Goal: Information Seeking & Learning: Learn about a topic

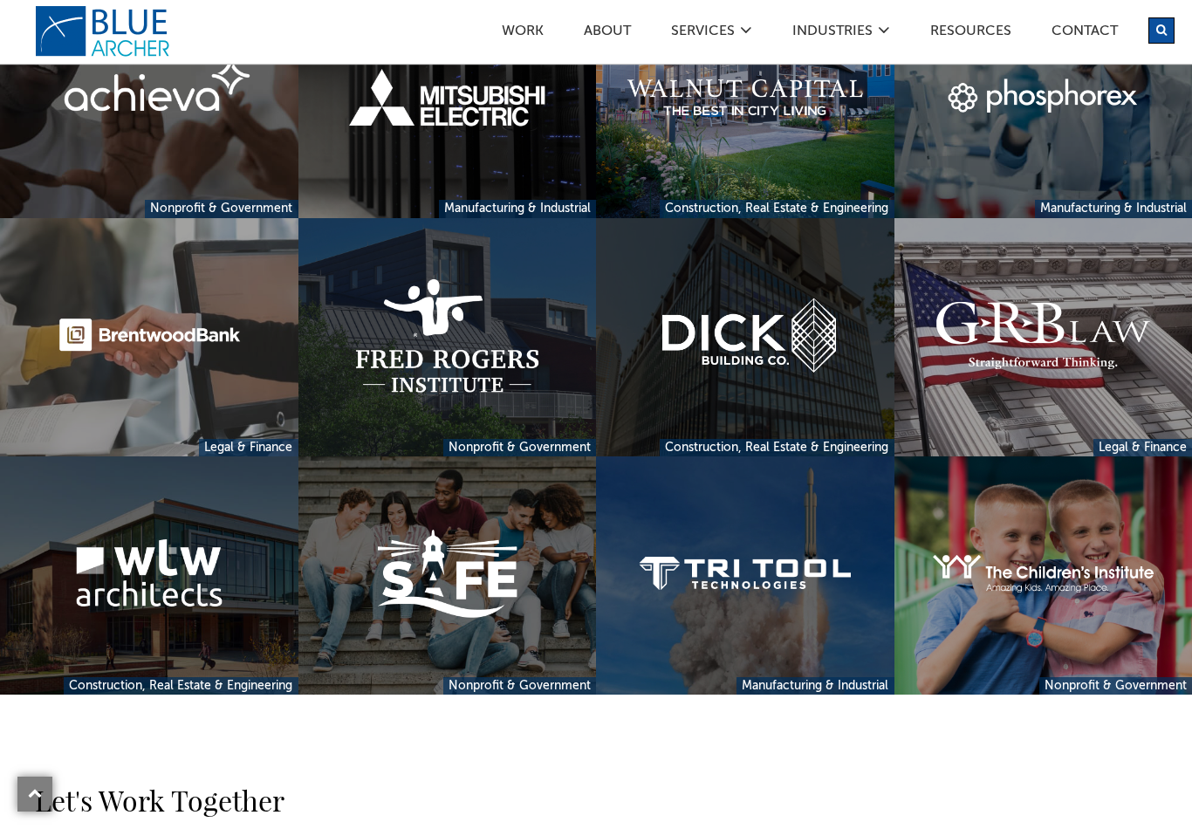
scroll to position [1435, 0]
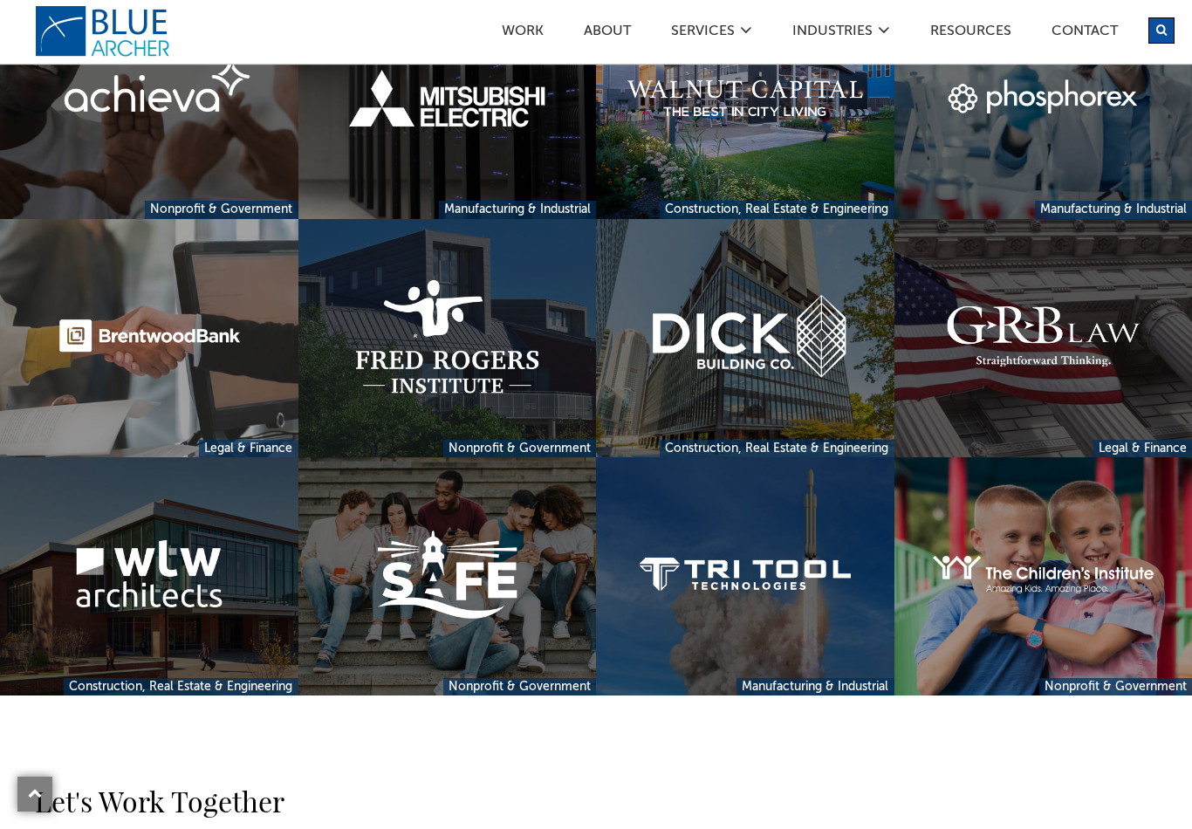
click at [1047, 368] on link at bounding box center [1044, 338] width 299 height 238
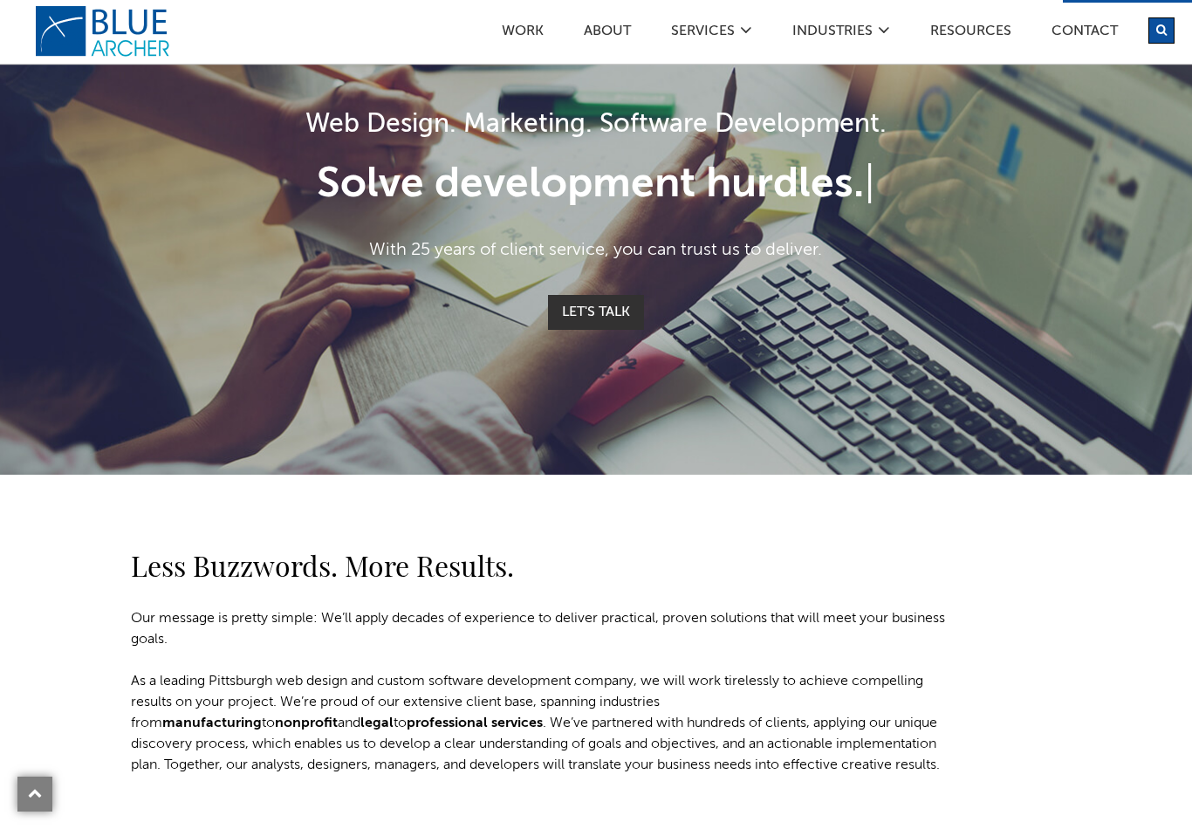
scroll to position [0, 0]
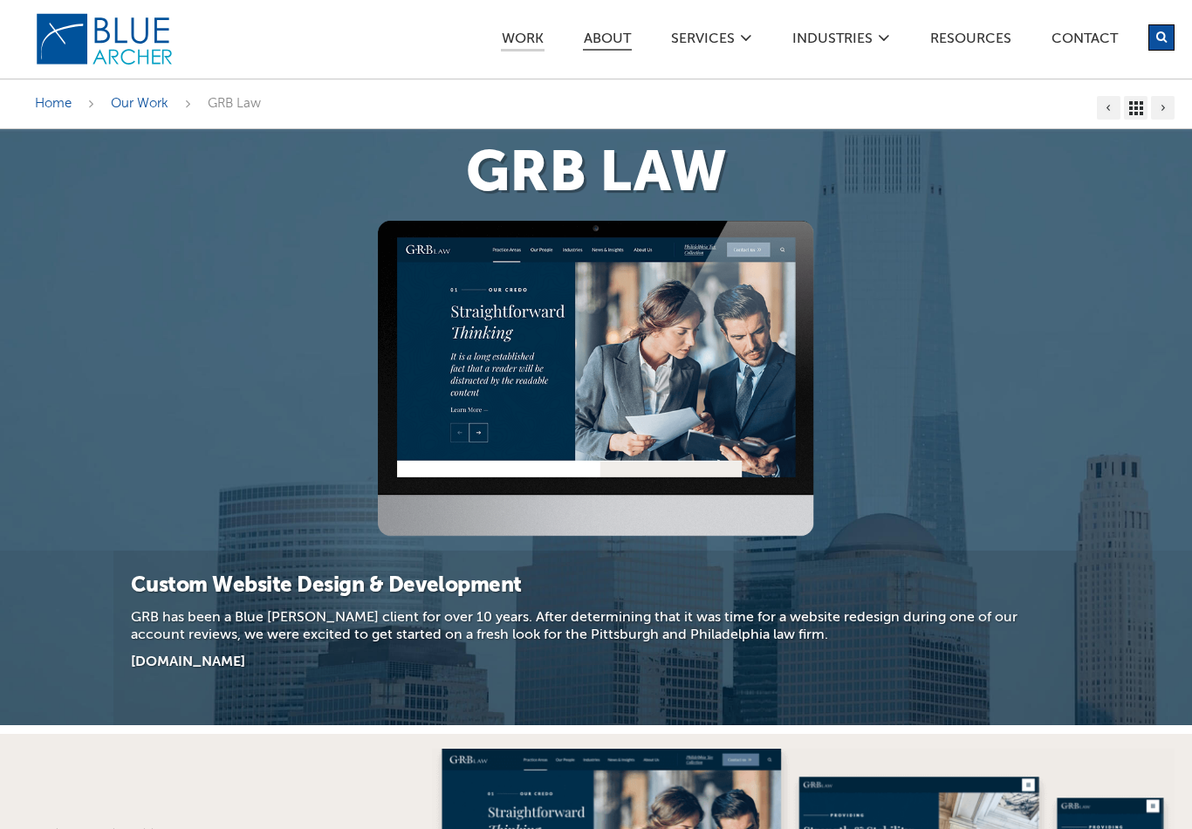
click at [613, 36] on link "ABOUT" at bounding box center [607, 41] width 49 height 18
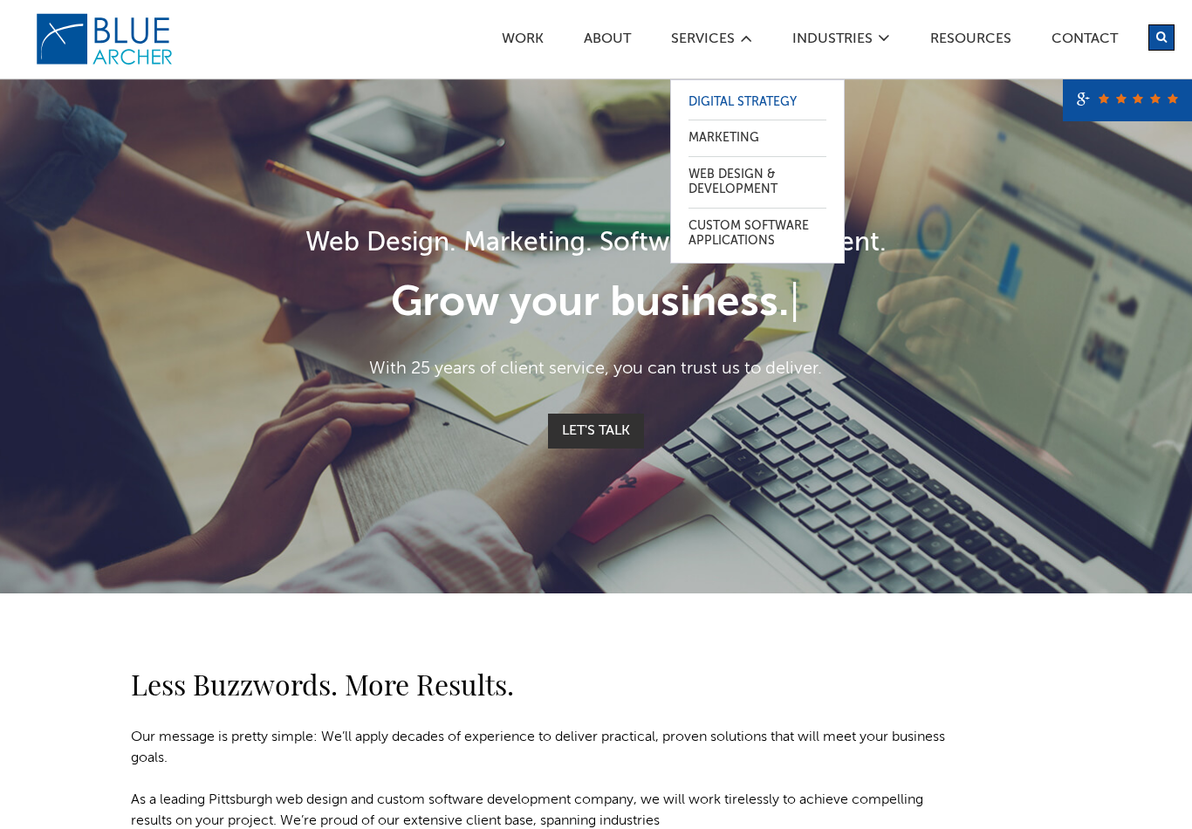
click at [741, 102] on link "Digital Strategy" at bounding box center [758, 103] width 138 height 36
